Goal: Communication & Community: Connect with others

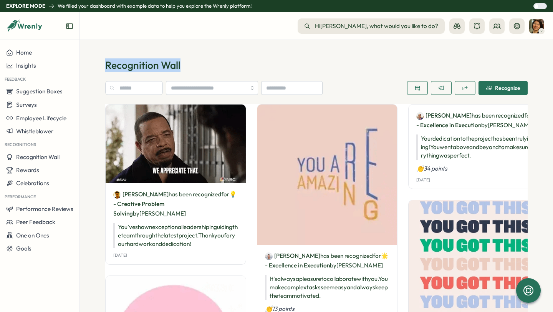
click at [496, 87] on div "Recognize" at bounding box center [503, 88] width 35 height 6
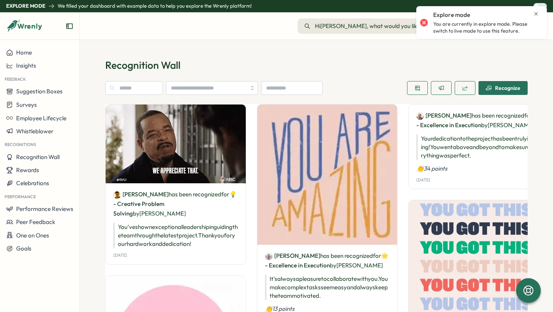
click at [536, 10] on div "Explore mode You are currently in explore mode. Please switch to live mode to u…" at bounding box center [481, 22] width 123 height 26
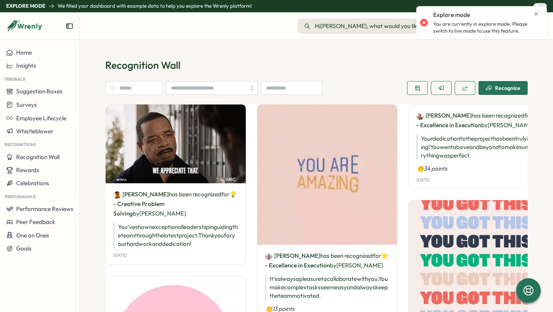
click at [538, 12] on icon "Close notification" at bounding box center [536, 14] width 6 height 6
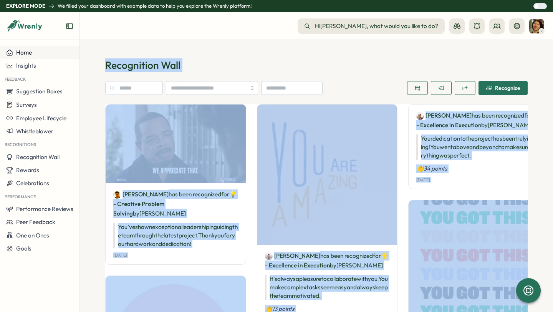
click at [333, 55] on section "Recognition Wall Recognize [PERSON_NAME] has been recognized for 💡 - Creative P…" at bounding box center [316, 176] width 473 height 272
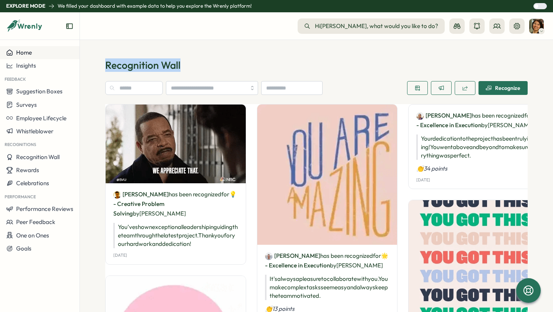
click at [333, 55] on section "Recognition Wall Recognize [PERSON_NAME] has been recognized for 💡 - Creative P…" at bounding box center [316, 176] width 473 height 272
